Goal: Information Seeking & Learning: Check status

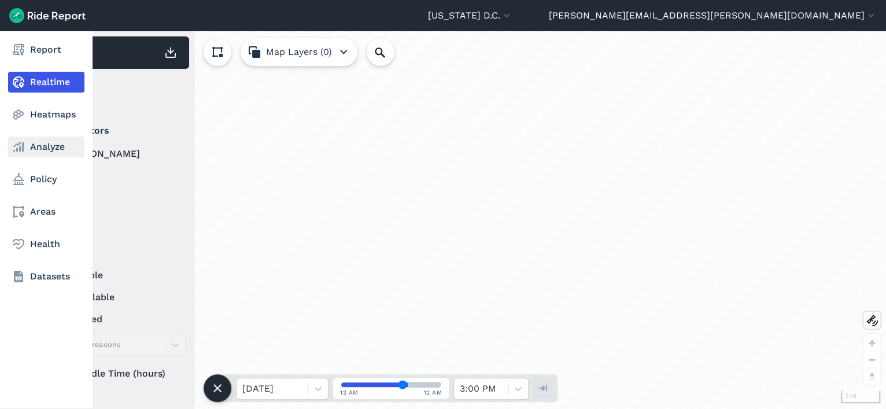
click at [49, 149] on link "Analyze" at bounding box center [46, 146] width 76 height 21
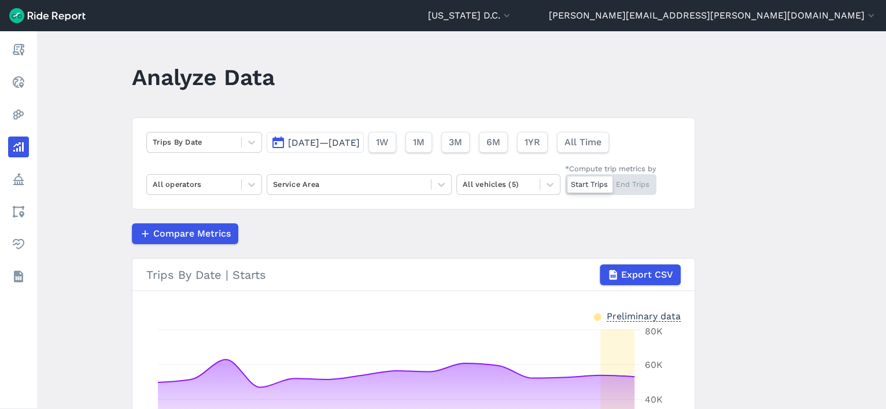
scroll to position [1, 0]
click at [352, 186] on div at bounding box center [349, 183] width 152 height 13
click at [354, 139] on span "[DATE]—[DATE]" at bounding box center [324, 141] width 72 height 11
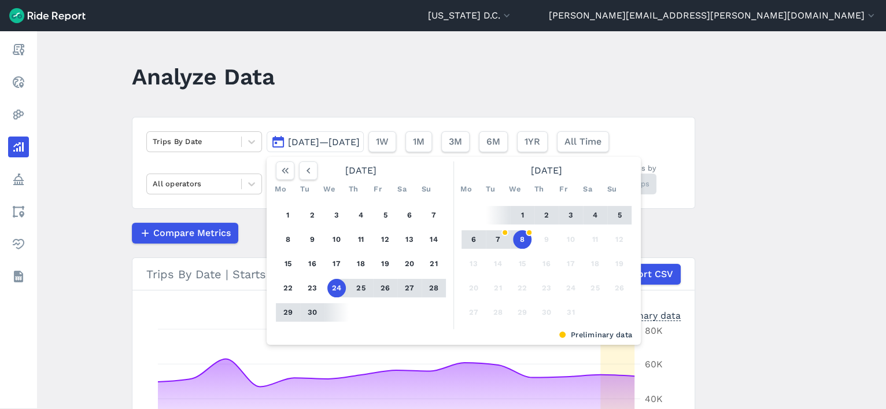
click at [335, 287] on button "24" at bounding box center [336, 288] width 19 height 19
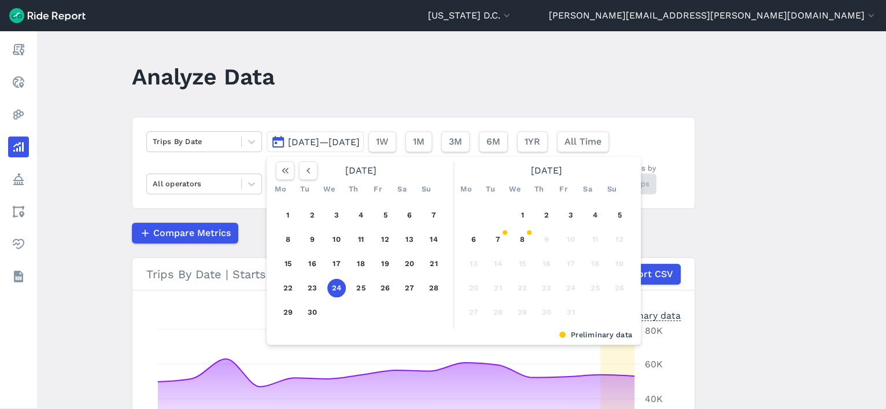
click at [332, 285] on button "24" at bounding box center [336, 288] width 19 height 19
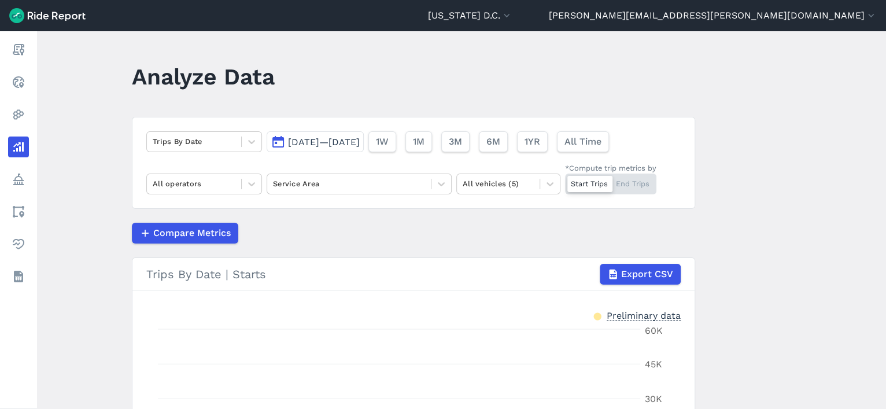
click at [354, 147] on button "[DATE]—[DATE]" at bounding box center [315, 141] width 97 height 21
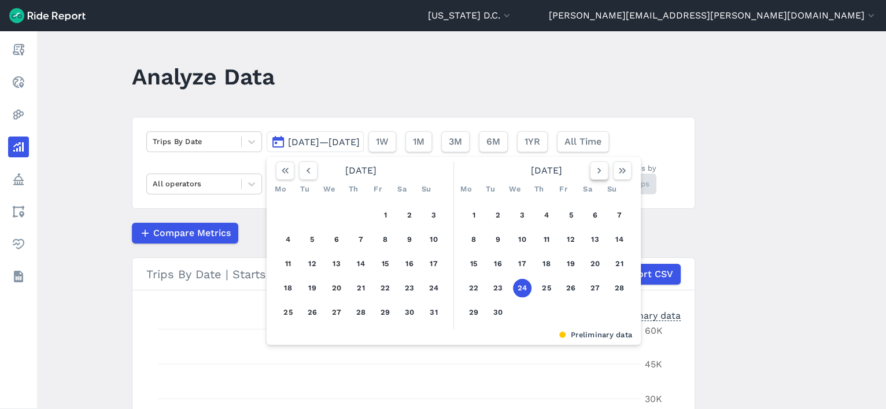
click at [600, 178] on button "button" at bounding box center [599, 170] width 19 height 19
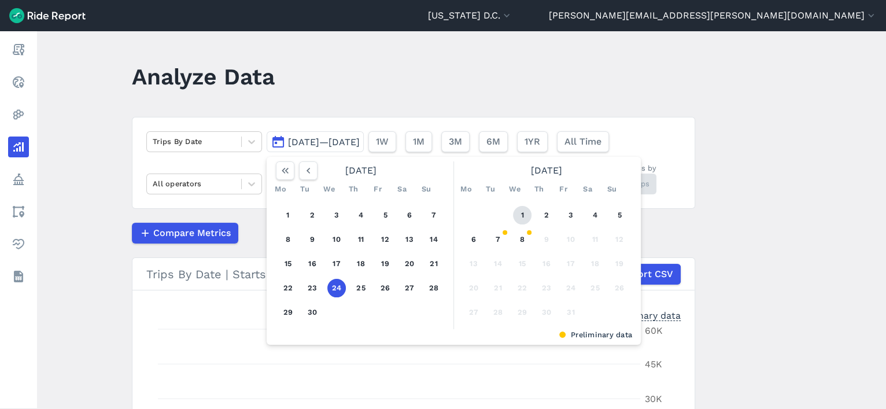
click at [521, 215] on button "1" at bounding box center [522, 215] width 19 height 19
click at [519, 233] on button "8" at bounding box center [522, 239] width 19 height 19
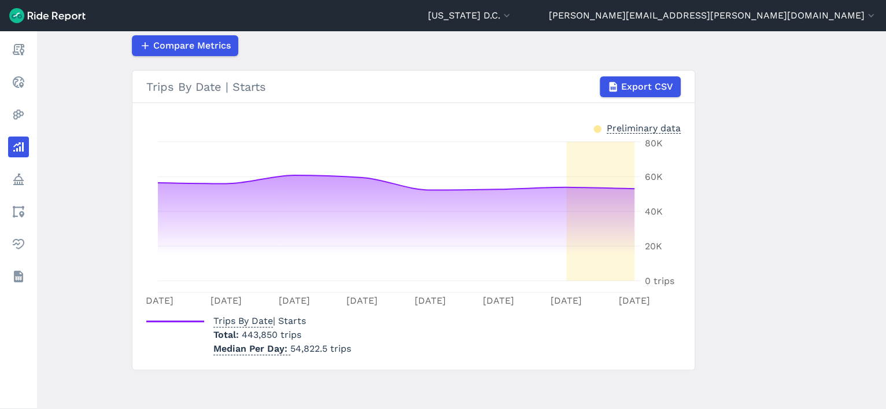
scroll to position [60, 0]
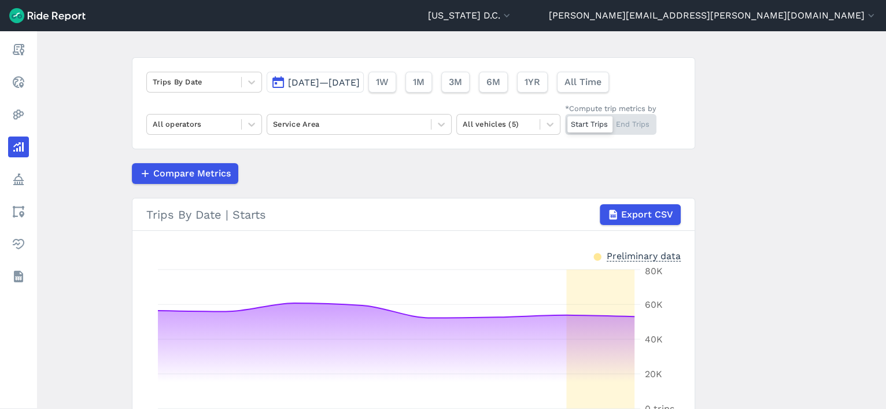
click at [313, 95] on div "Trips By Date [DATE]—[DATE] 1W 1M 3M 6M 1YR All Time All operators Service Area…" at bounding box center [413, 103] width 563 height 92
click at [313, 87] on button "[DATE]—[DATE]" at bounding box center [315, 82] width 97 height 21
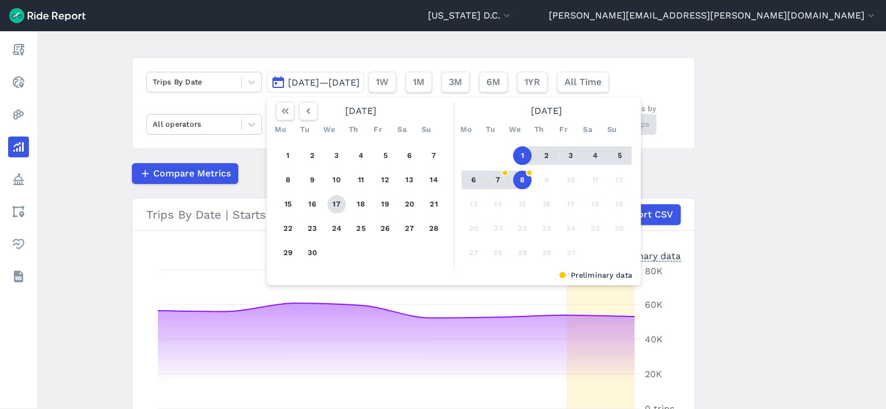
click at [335, 206] on button "17" at bounding box center [336, 204] width 19 height 19
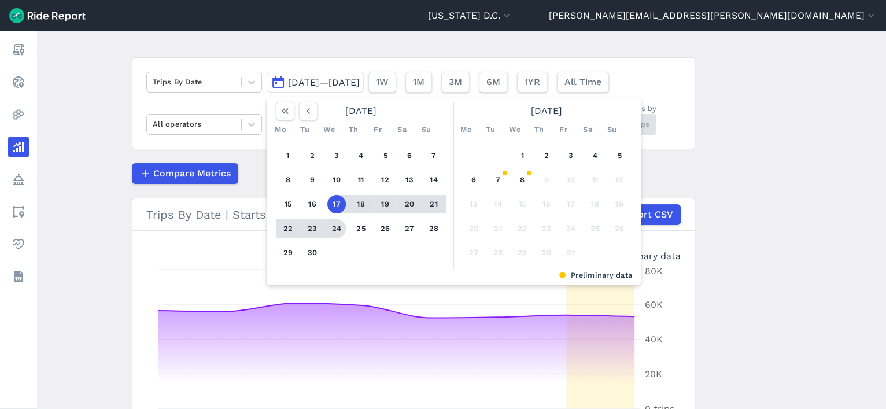
click at [336, 231] on button "24" at bounding box center [336, 228] width 19 height 19
